Goal: Task Accomplishment & Management: Use online tool/utility

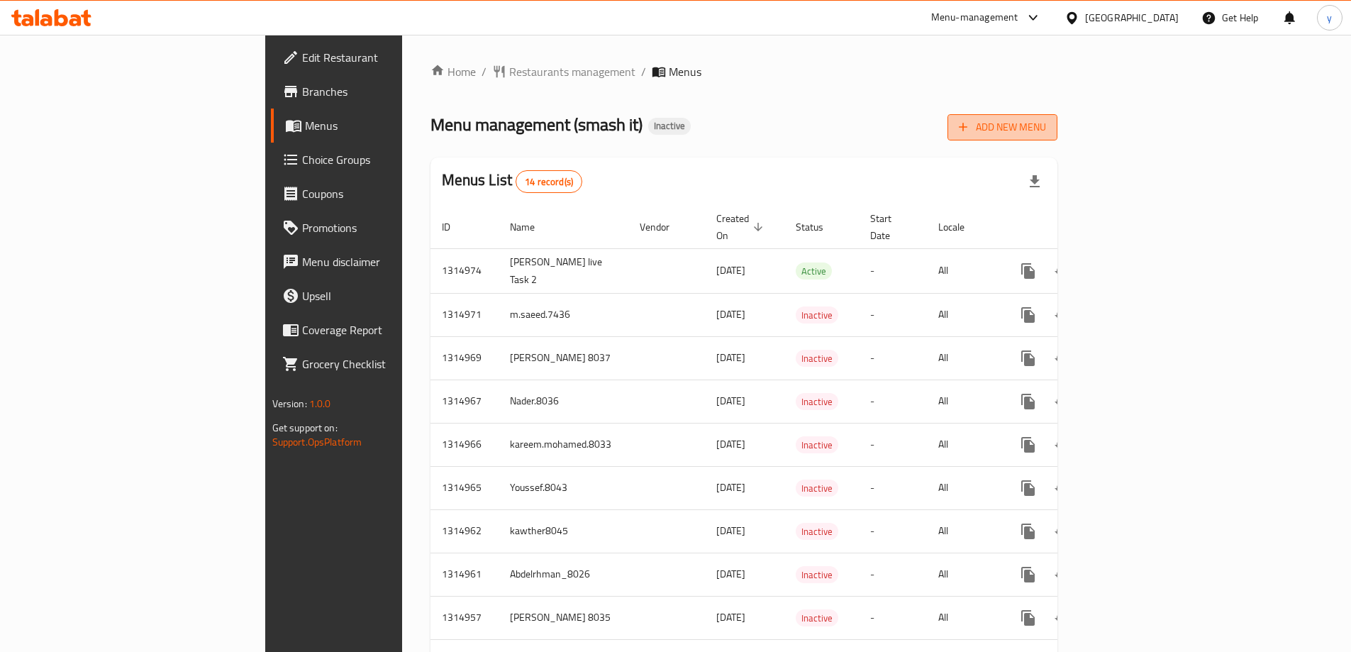
click at [970, 128] on icon "button" at bounding box center [963, 127] width 14 height 14
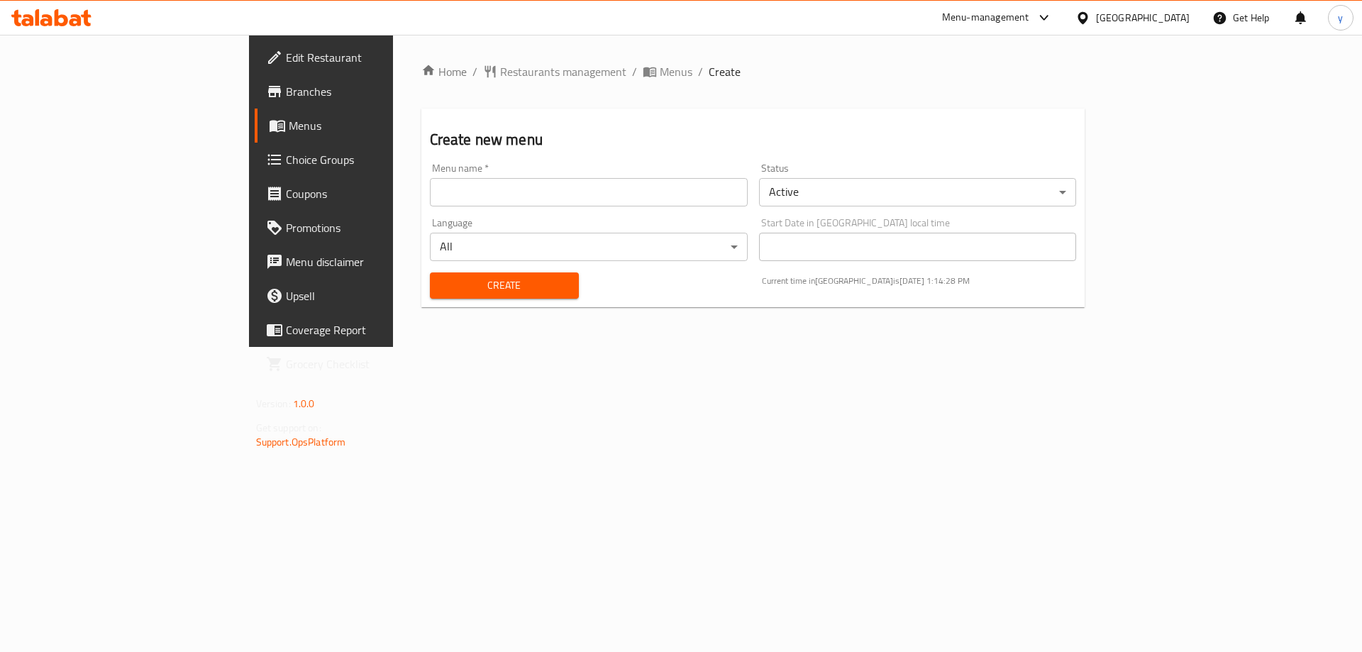
click at [716, 196] on input "text" at bounding box center [589, 192] width 318 height 28
type input "yossef3lla8027"
click at [469, 280] on span "Create" at bounding box center [504, 286] width 126 height 18
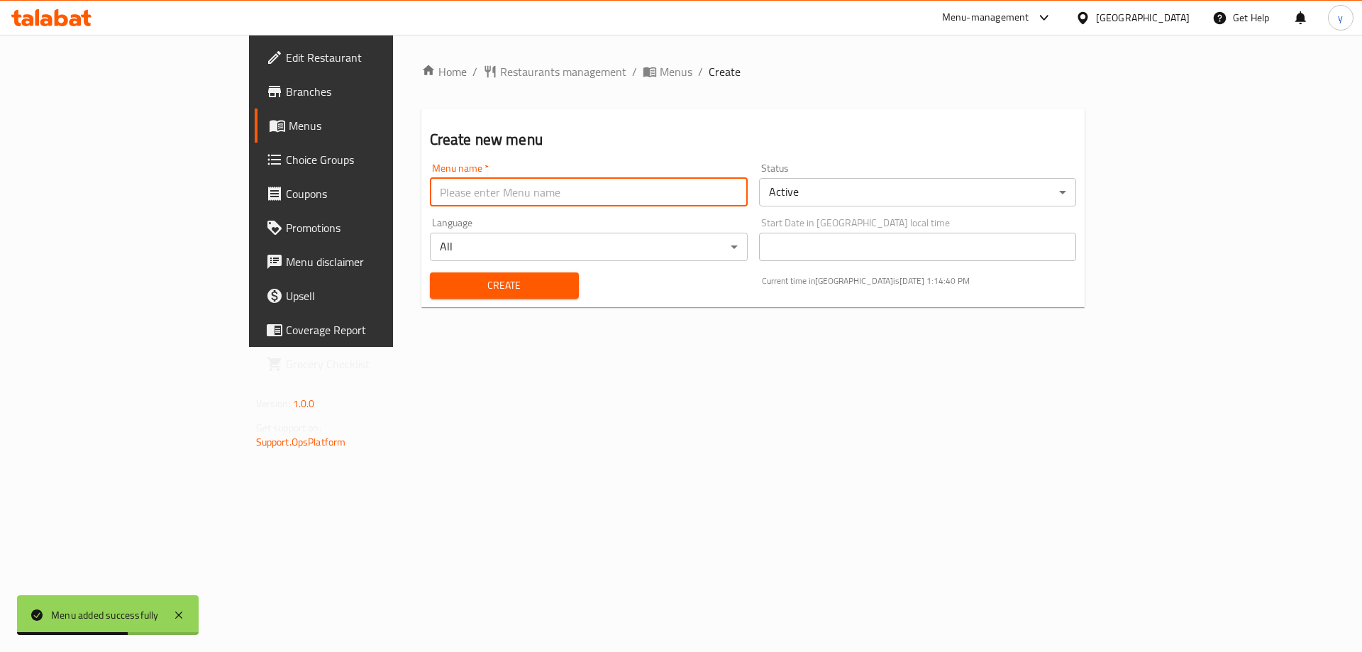
click at [535, 202] on input "text" at bounding box center [589, 192] width 318 height 28
type input "yossef3lla8027"
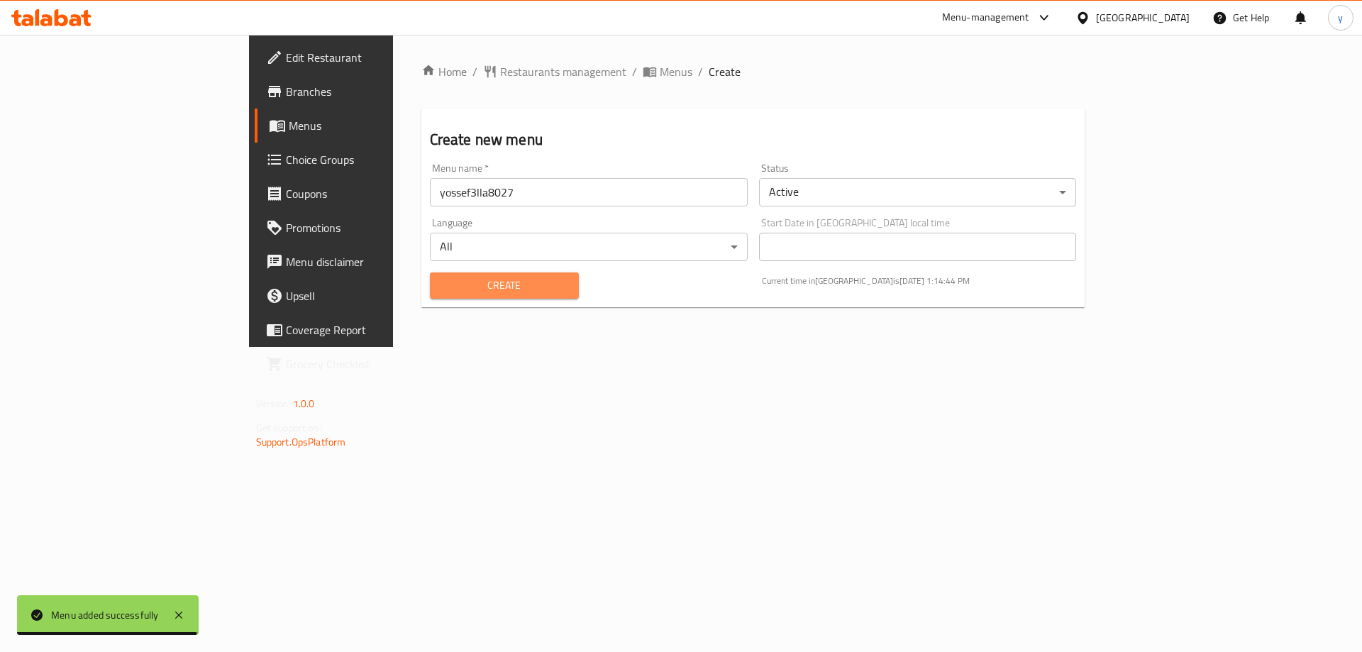
click at [441, 286] on span "Create" at bounding box center [504, 286] width 126 height 18
